Goal: Check status

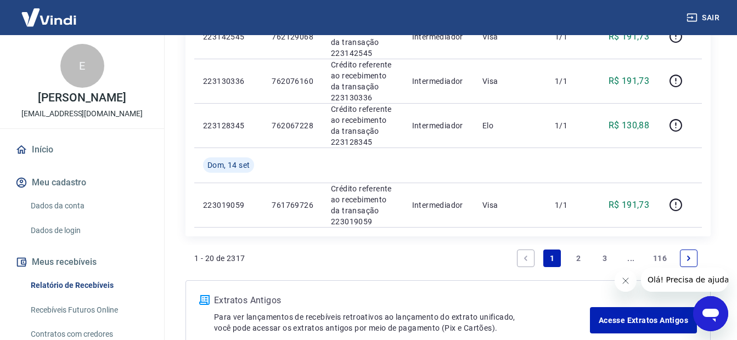
scroll to position [985, 0]
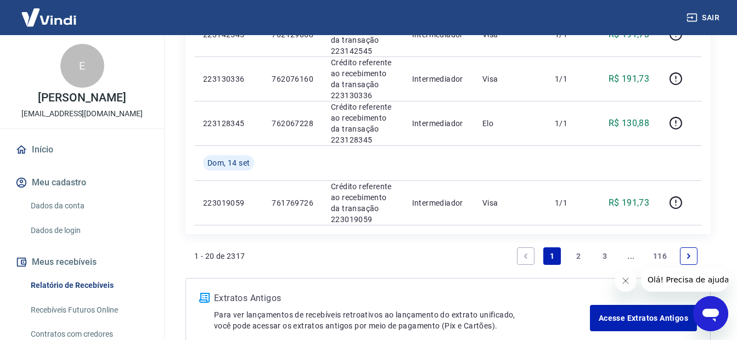
click at [86, 317] on link "Recebíveis Futuros Online" at bounding box center [88, 310] width 125 height 23
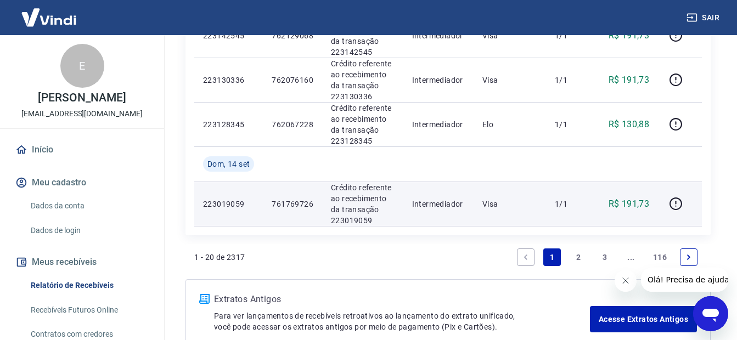
scroll to position [985, 0]
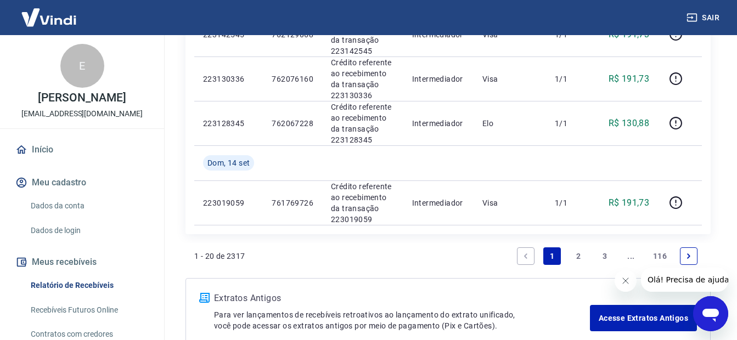
click at [578, 248] on link "2" at bounding box center [579, 257] width 18 height 18
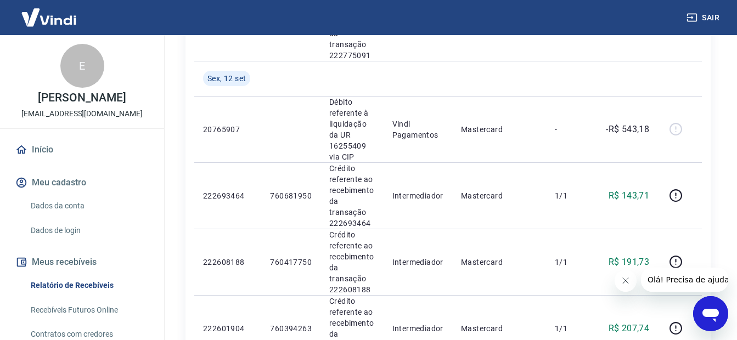
scroll to position [659, 0]
